Goal: Task Accomplishment & Management: Manage account settings

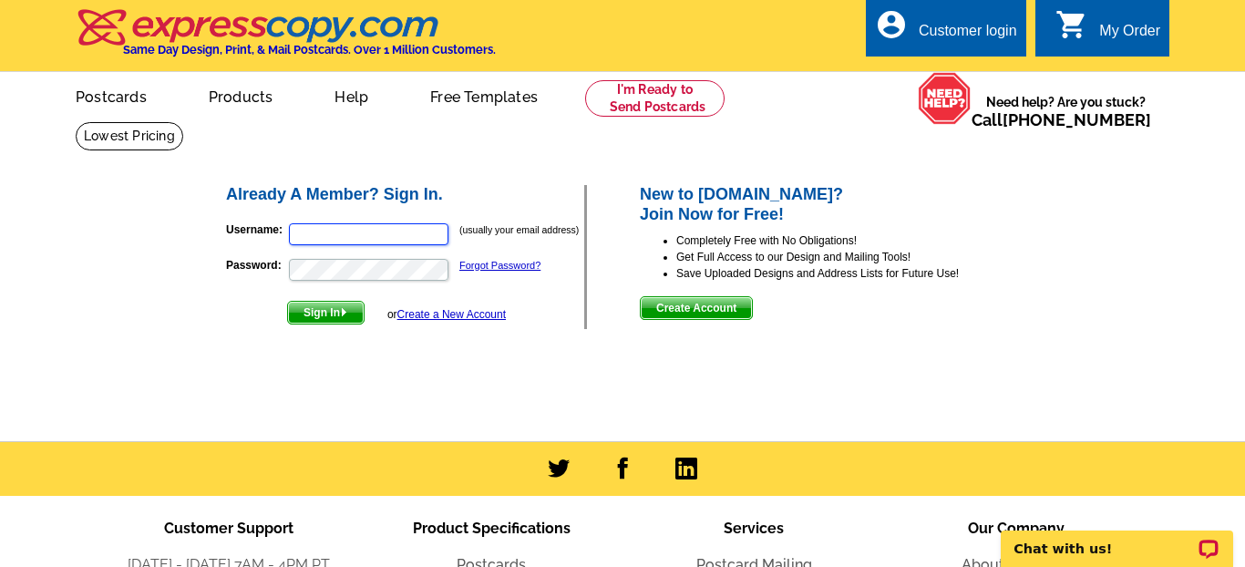
type input "[PERSON_NAME][EMAIL_ADDRESS][DOMAIN_NAME]"
click at [971, 39] on div "Customer login" at bounding box center [968, 36] width 98 height 26
type input "[PERSON_NAME][EMAIL_ADDRESS][DOMAIN_NAME]"
click at [335, 312] on span "Sign In" at bounding box center [326, 313] width 76 height 22
